Goal: Task Accomplishment & Management: Manage account settings

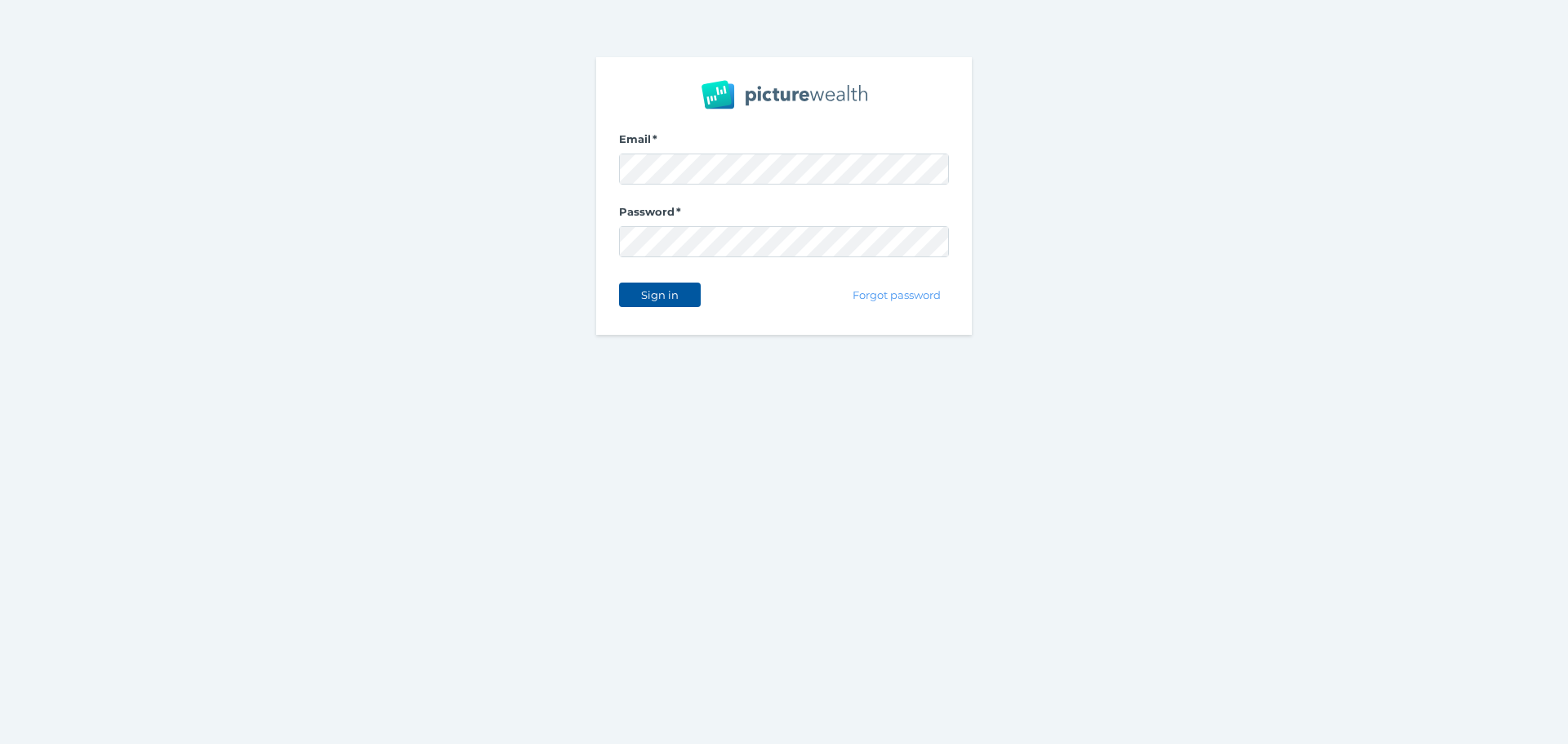
click at [678, 286] on button "Sign in" at bounding box center [659, 295] width 82 height 24
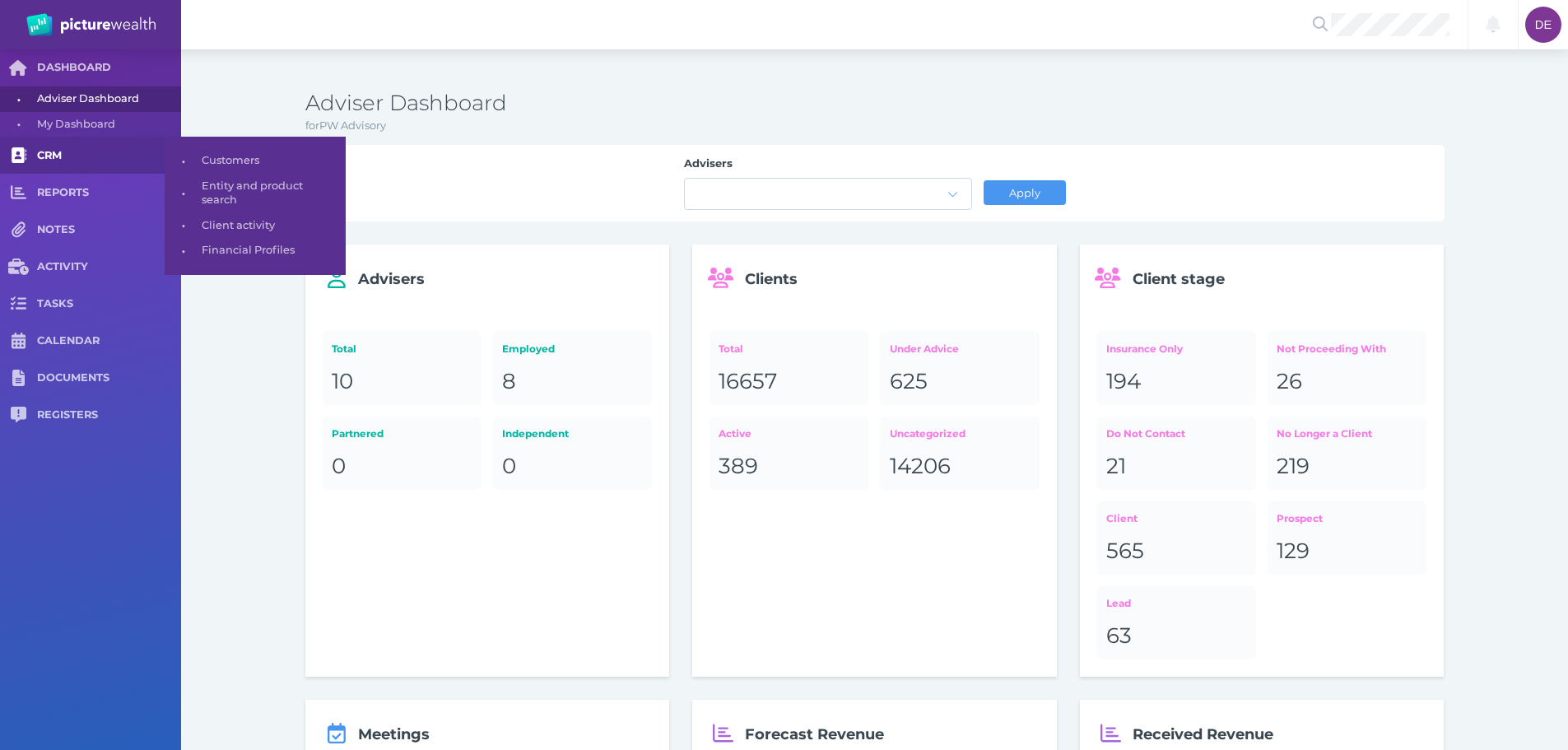
click at [70, 145] on link "CRM" at bounding box center [91, 155] width 181 height 37
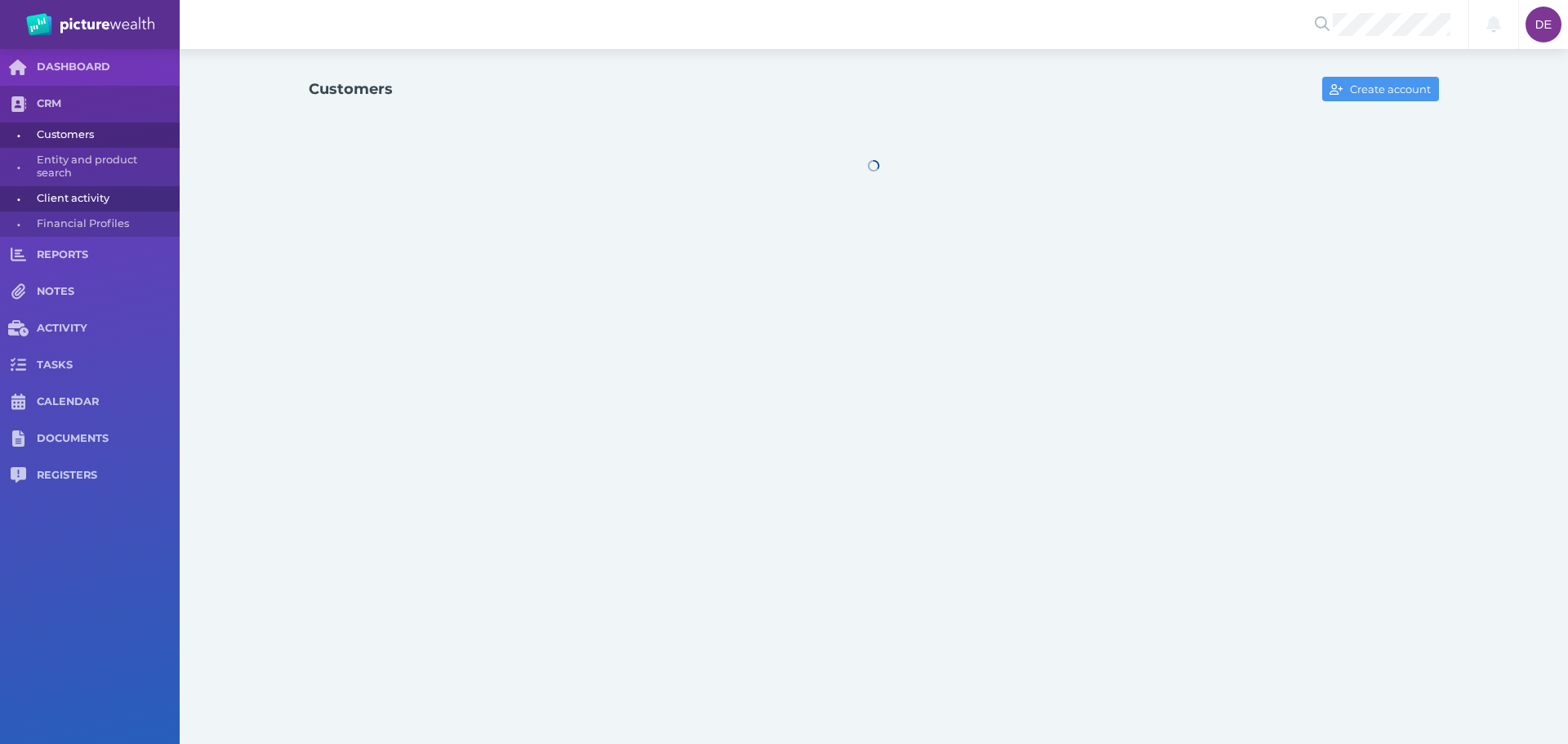
select select "25"
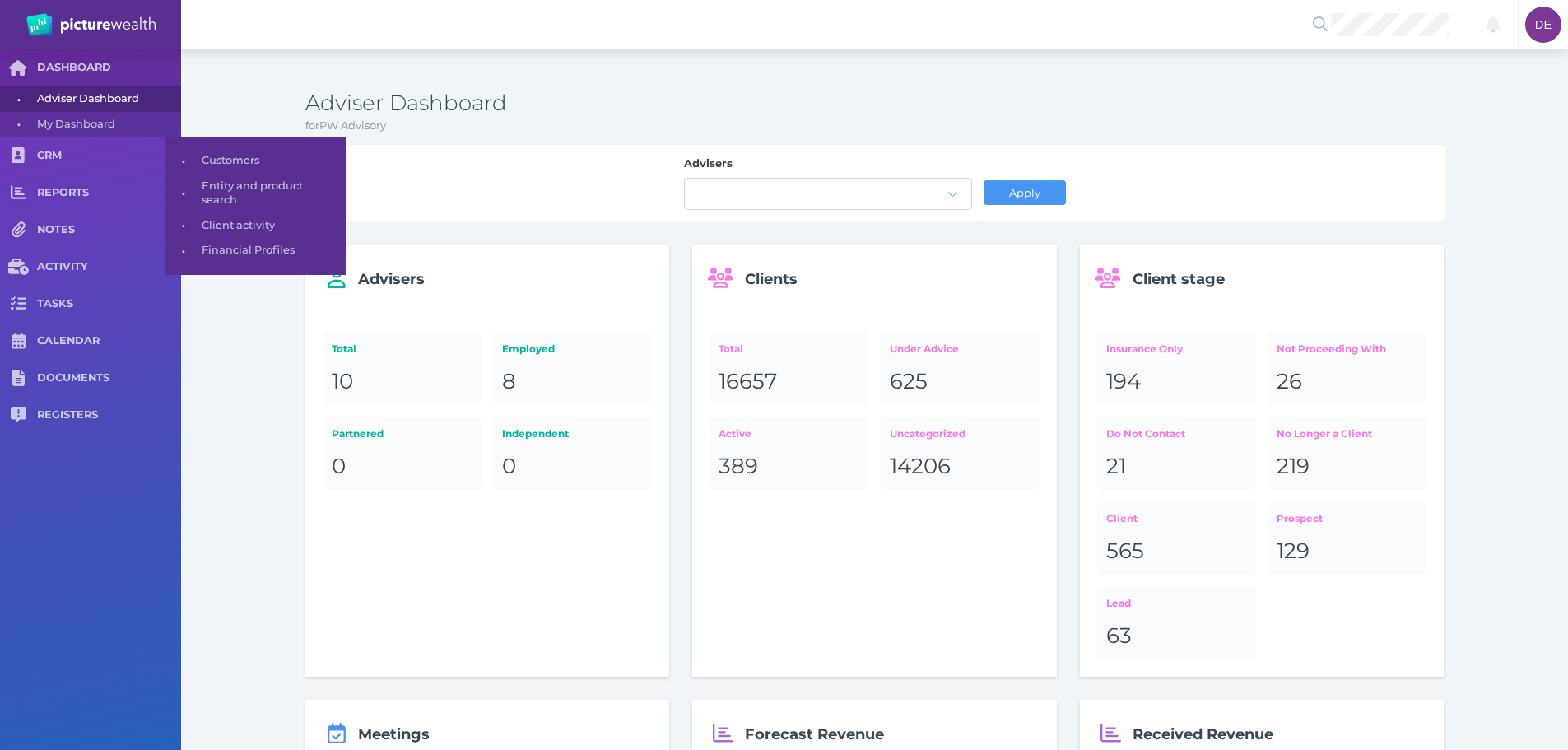
drag, startPoint x: 88, startPoint y: 152, endPoint x: 199, endPoint y: 178, distance: 114.0
click at [88, 152] on span "CRM" at bounding box center [109, 155] width 144 height 14
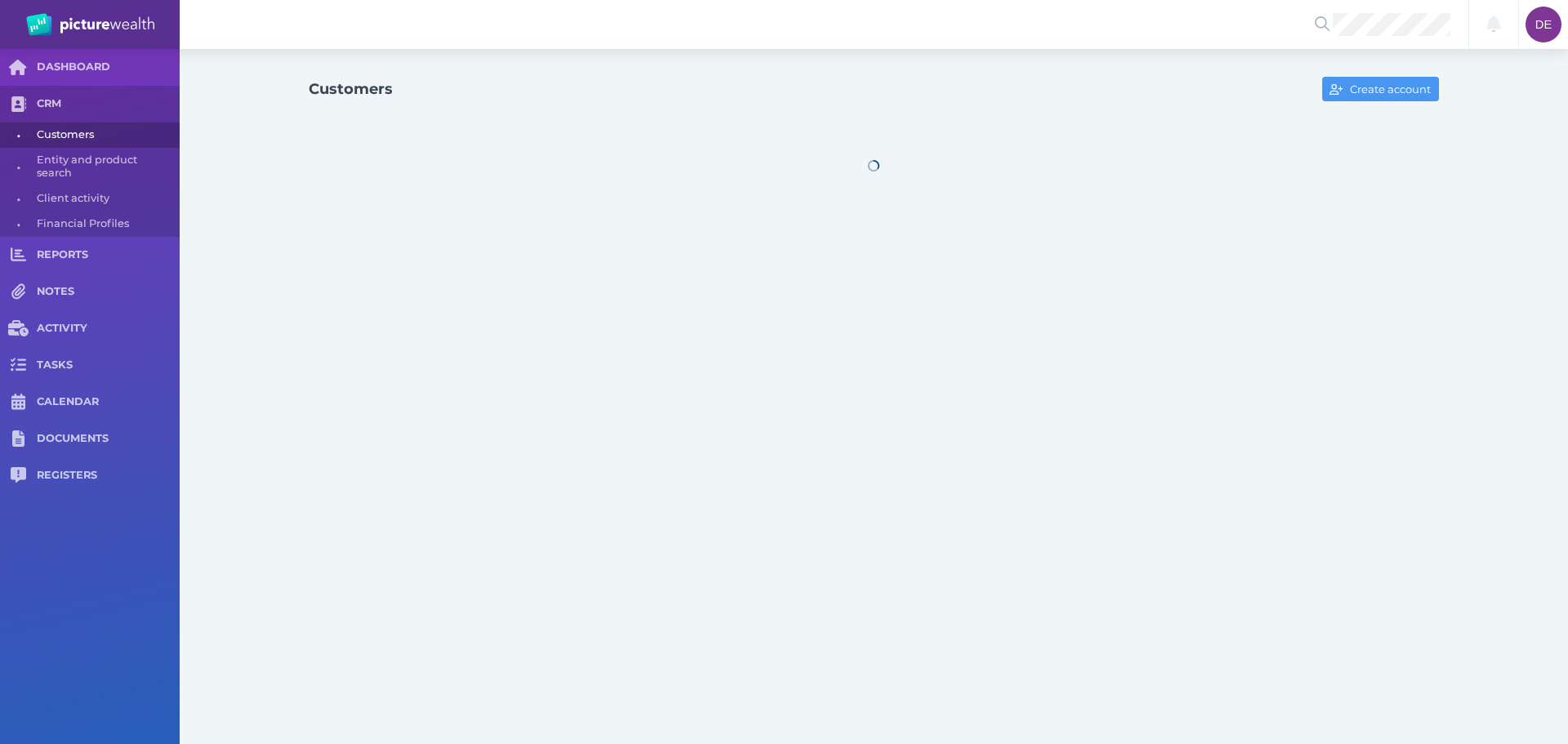
select select "25"
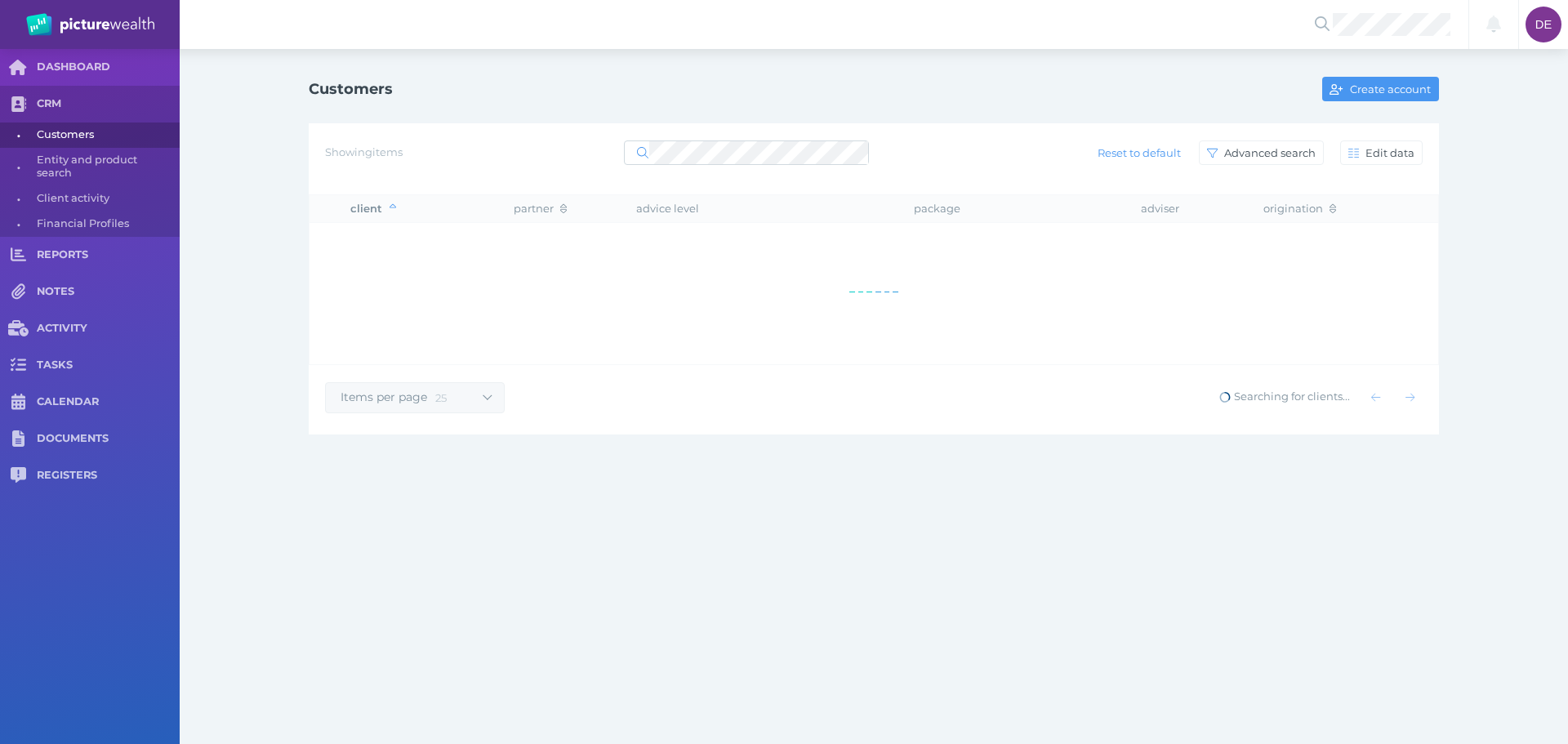
click at [707, 137] on div "Showing items Reset to default Advanced search Edit data" at bounding box center [874, 153] width 1098 height 34
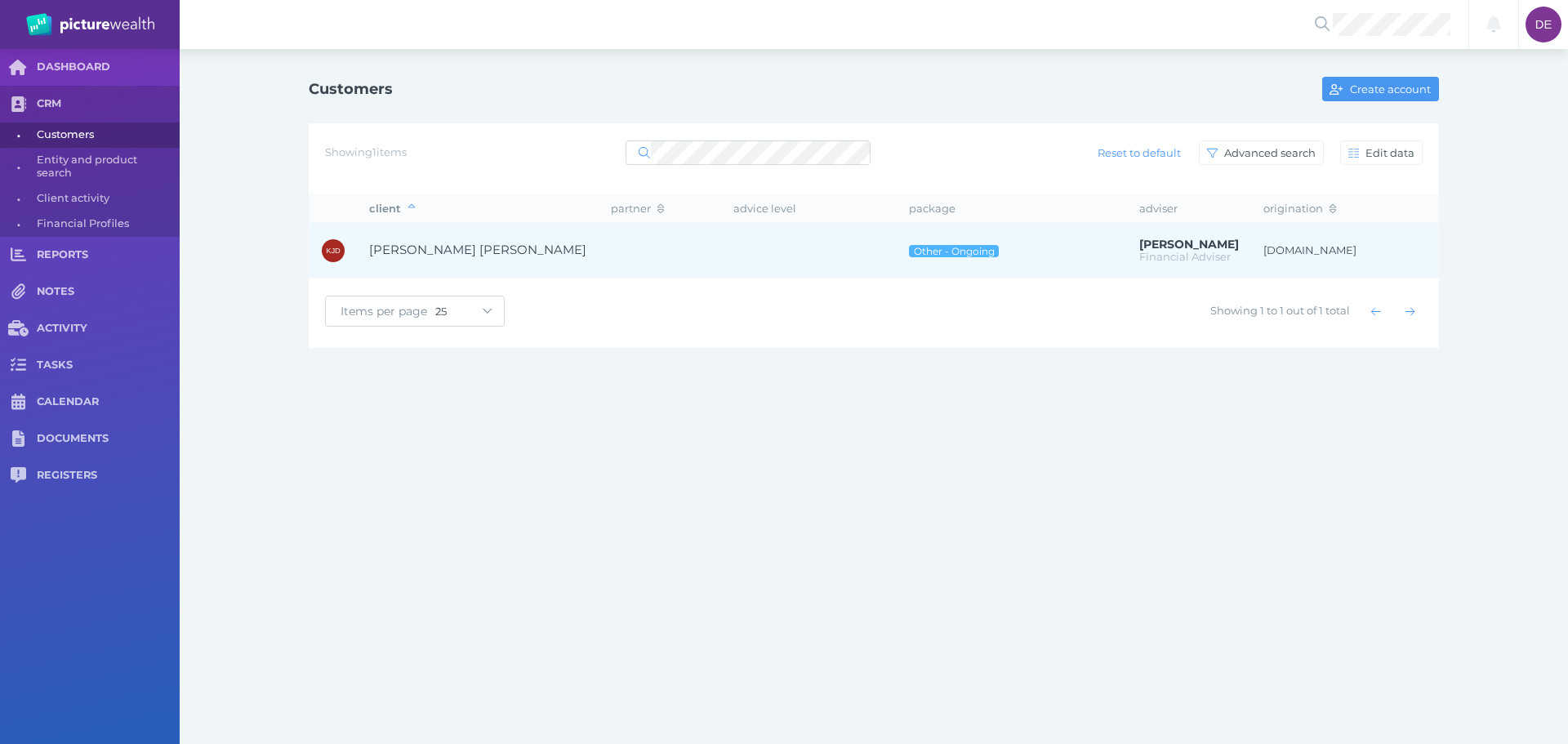
click at [721, 264] on td at bounding box center [809, 251] width 176 height 56
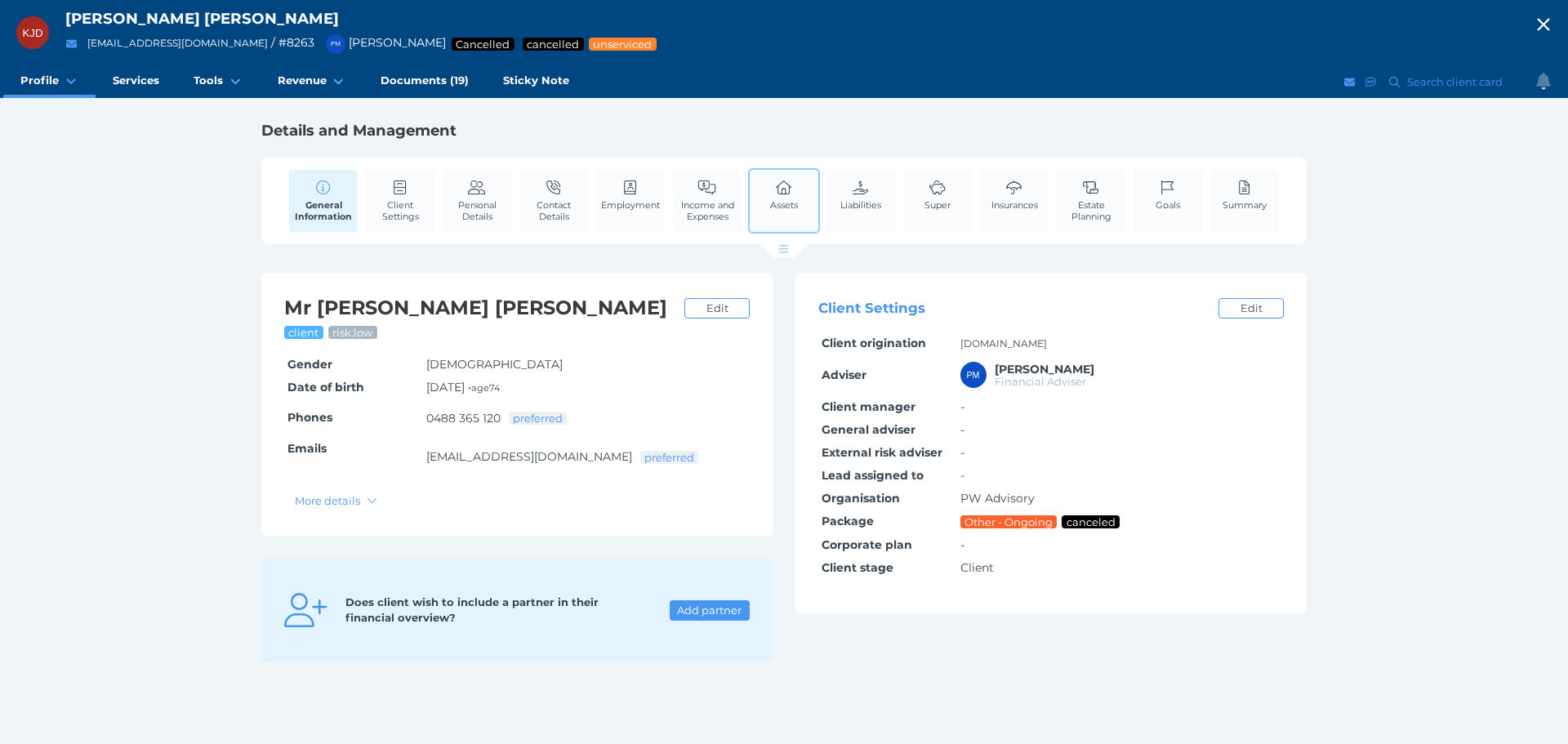
click at [818, 208] on div "Assets" at bounding box center [784, 201] width 72 height 66
click at [784, 193] on icon at bounding box center [784, 187] width 18 height 14
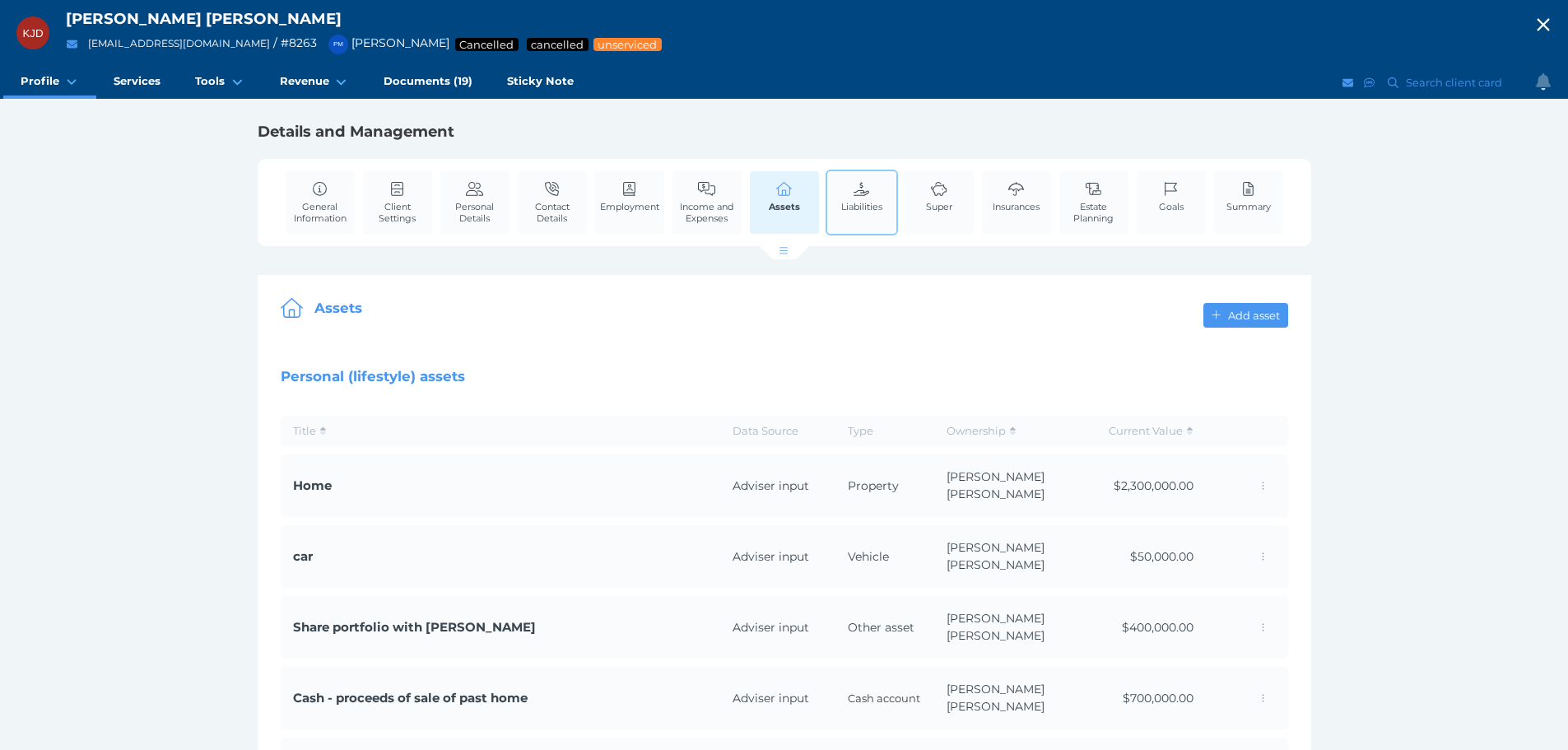
click at [863, 187] on icon at bounding box center [862, 189] width 18 height 15
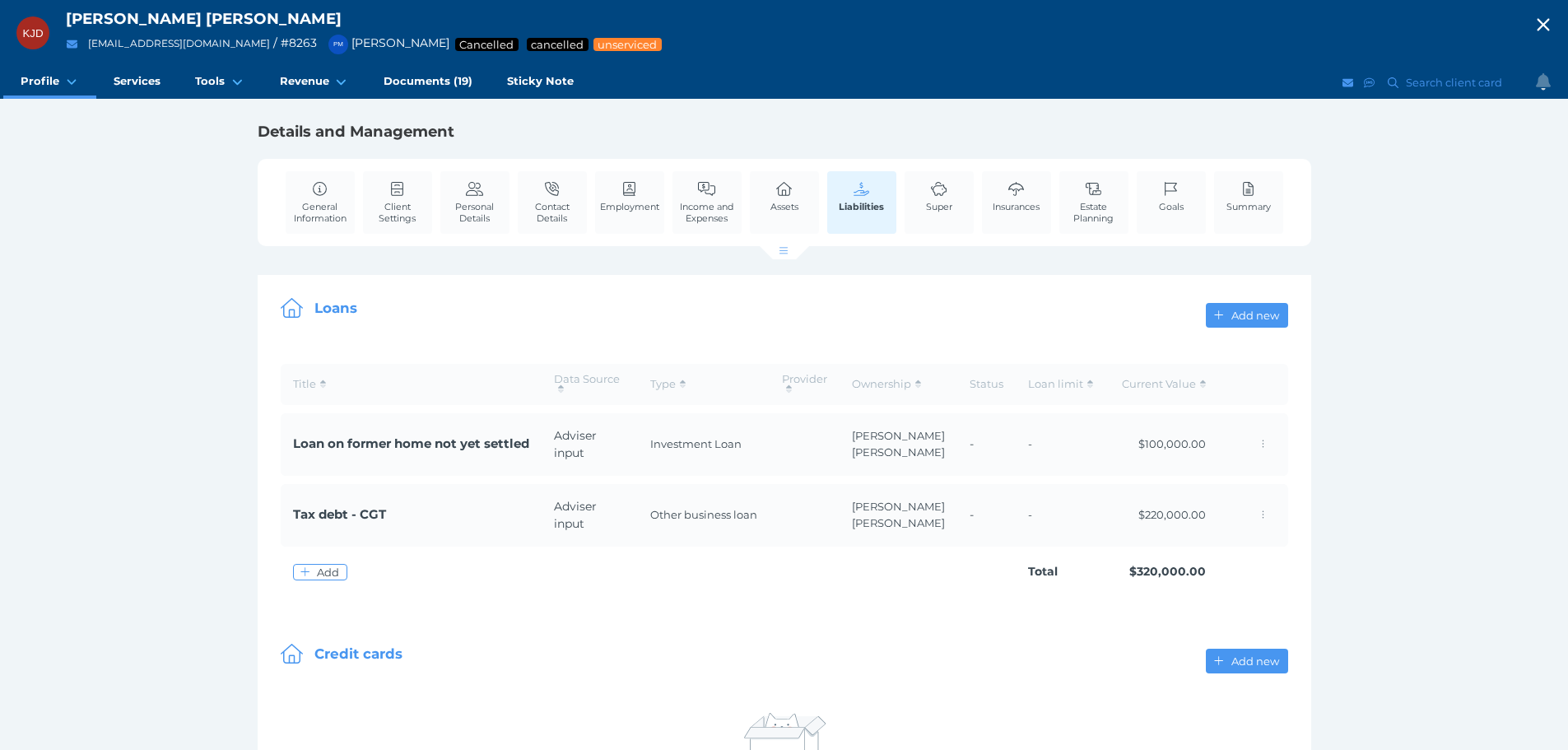
click at [1488, 332] on div "KJD [PERSON_NAME] [PERSON_NAME] [EMAIL_ADDRESS][DOMAIN_NAME] / # 8263 PM [PERSO…" at bounding box center [784, 442] width 1568 height 885
